Goal: Task Accomplishment & Management: Use online tool/utility

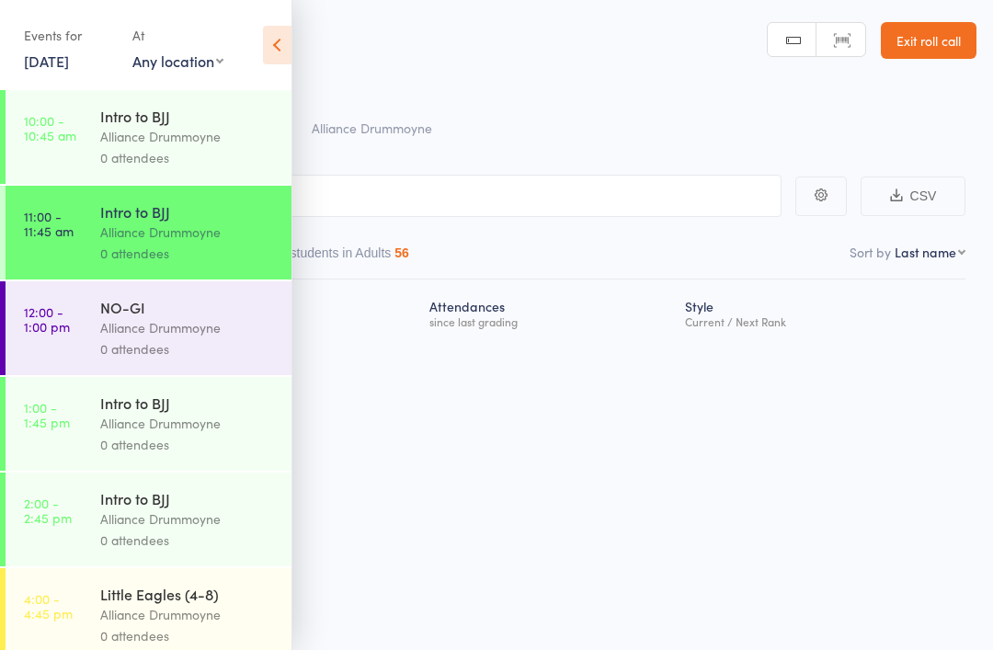
click at [109, 337] on div "Alliance Drummoyne" at bounding box center [188, 327] width 176 height 21
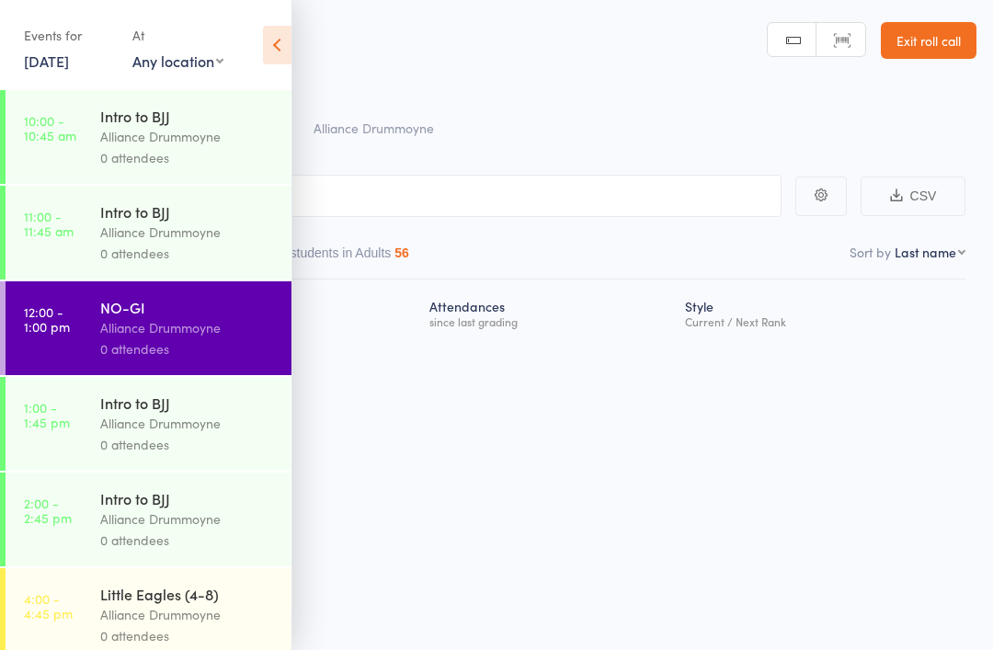
click at [172, 333] on div "Alliance Drummoyne" at bounding box center [188, 327] width 176 height 21
click at [505, 195] on input "search" at bounding box center [405, 196] width 754 height 42
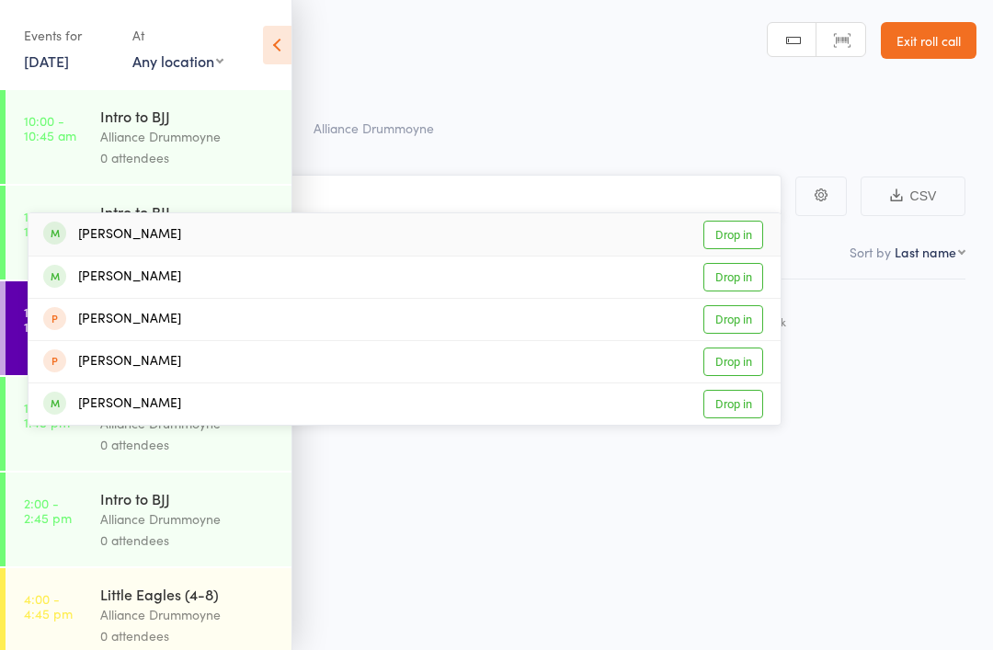
type input "[PERSON_NAME]"
click at [737, 231] on link "Drop in" at bounding box center [733, 235] width 60 height 28
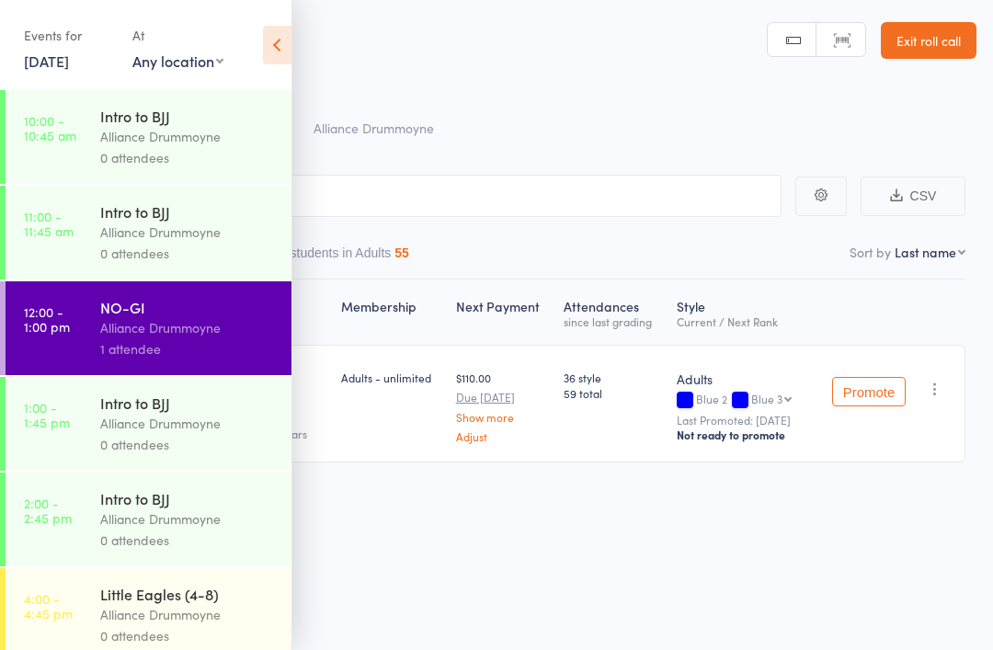
click at [677, 89] on div "Roll Call for NO-GI" at bounding box center [520, 98] width 912 height 30
click at [632, 197] on input "search" at bounding box center [405, 196] width 754 height 42
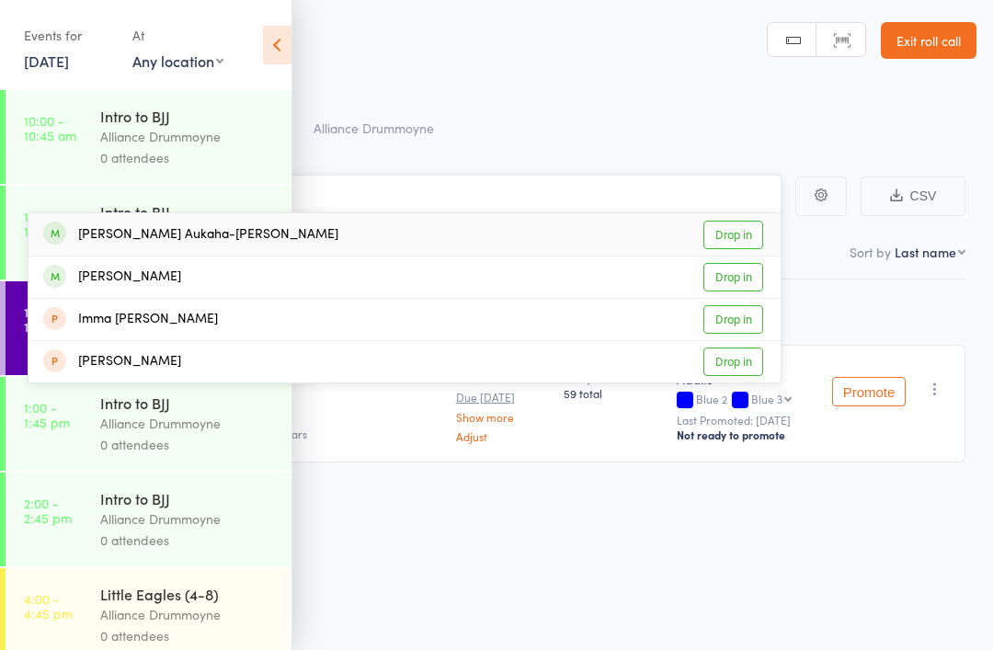
type input "[PERSON_NAME]"
click at [735, 221] on link "Drop in" at bounding box center [733, 235] width 60 height 28
